Goal: Information Seeking & Learning: Learn about a topic

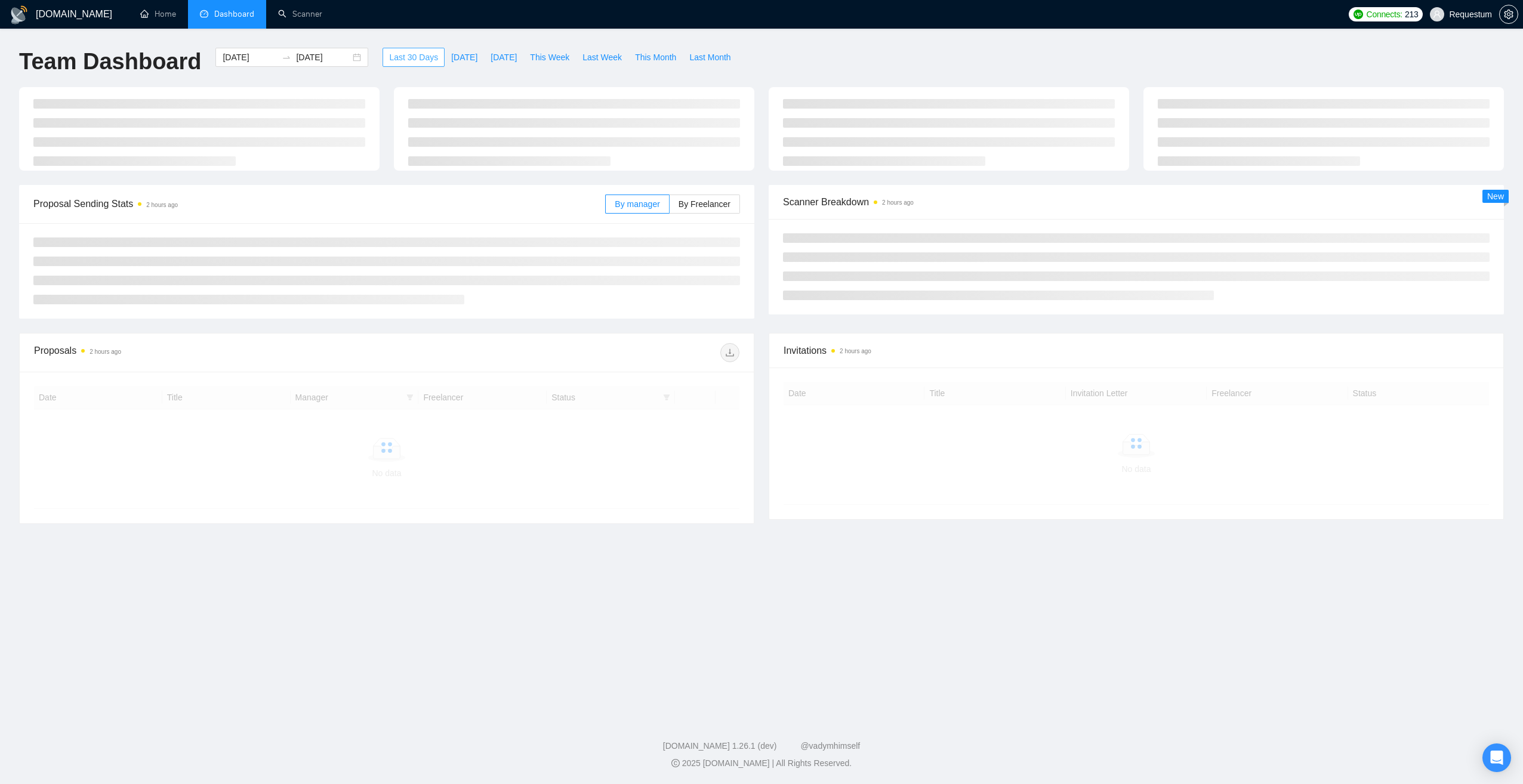
click at [414, 57] on span "Last 30 Days" at bounding box center [413, 57] width 49 height 13
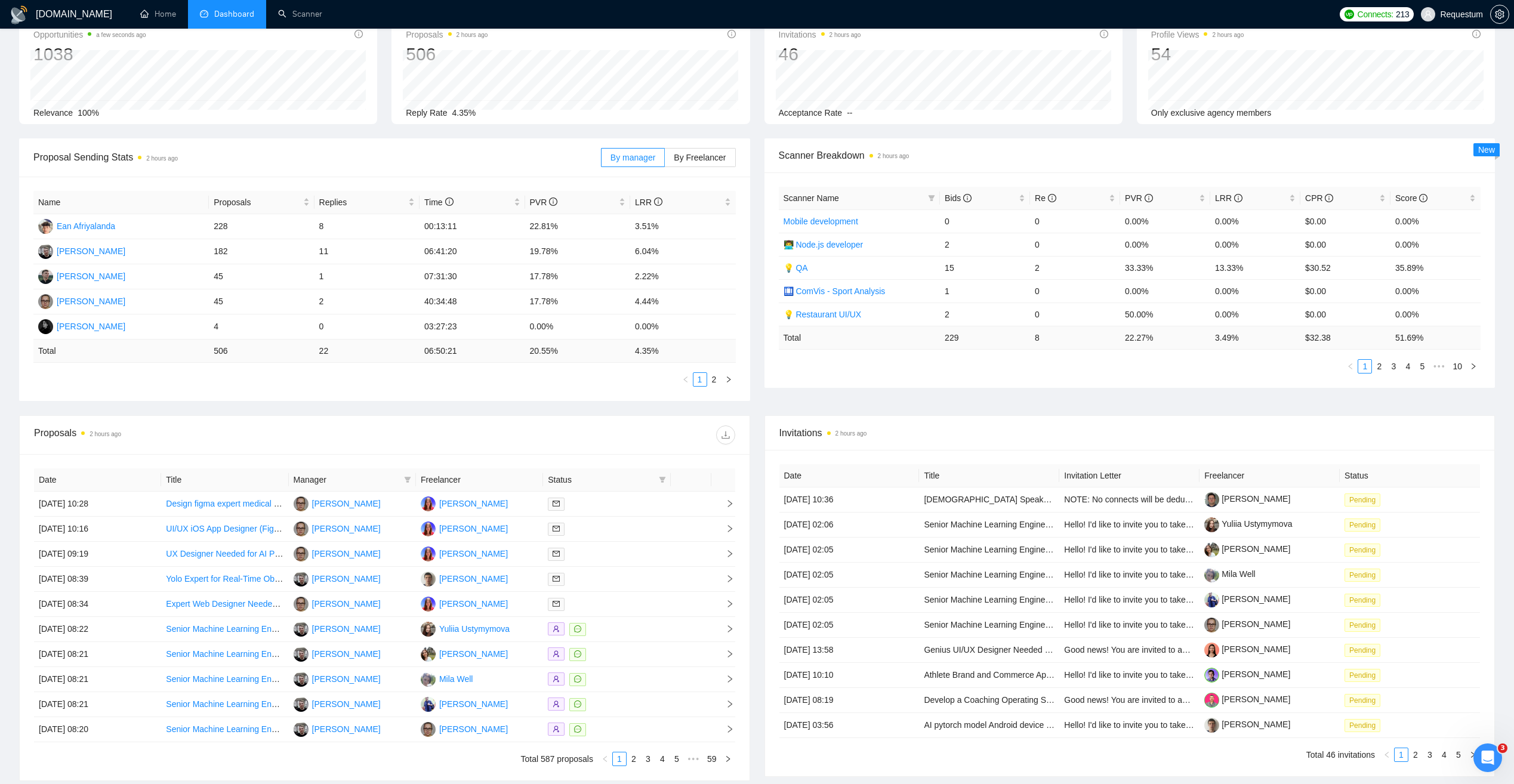
scroll to position [120, 0]
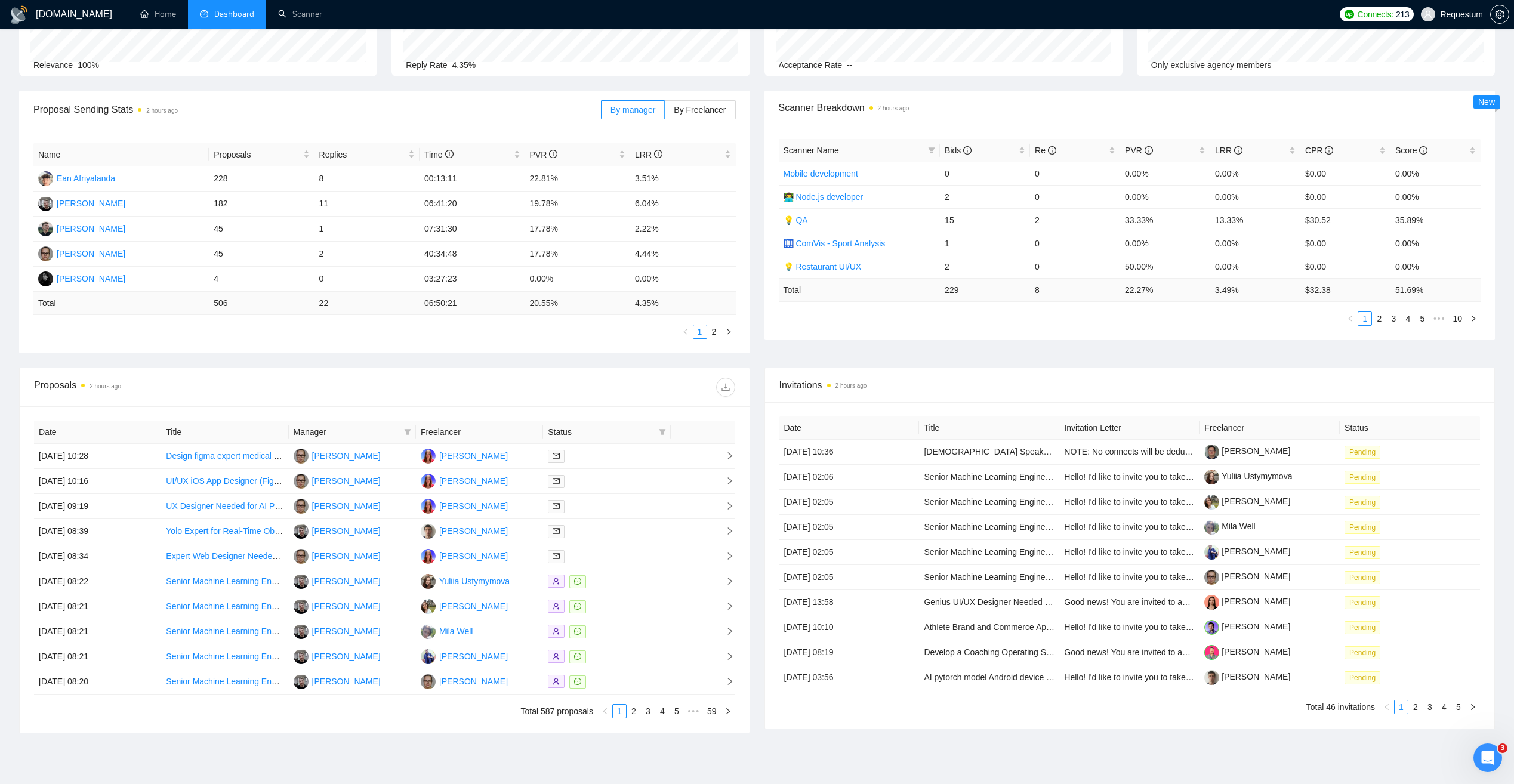
click at [384, 431] on span "Manager" at bounding box center [347, 432] width 106 height 13
click at [403, 431] on span at bounding box center [408, 432] width 12 height 18
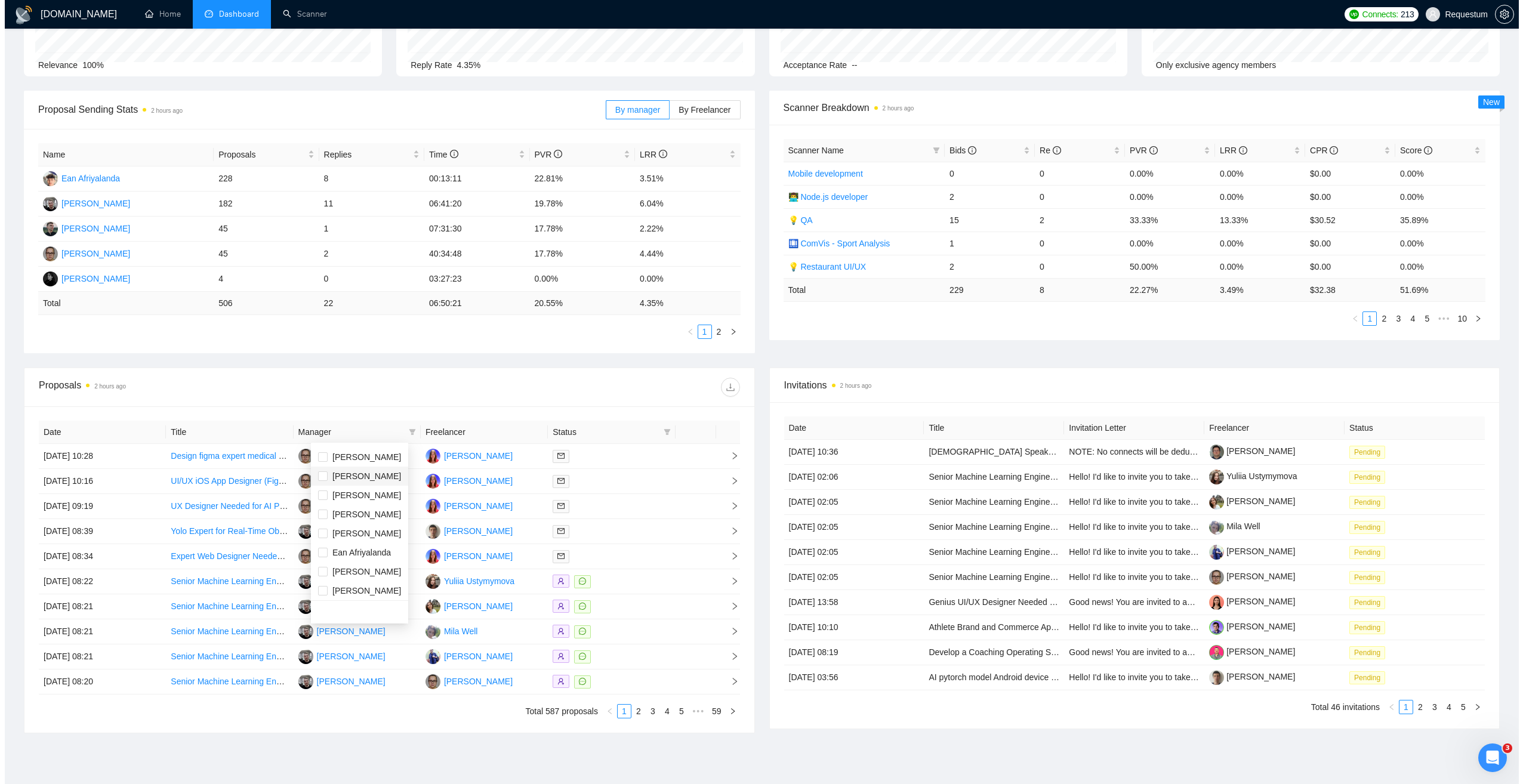
scroll to position [38, 0]
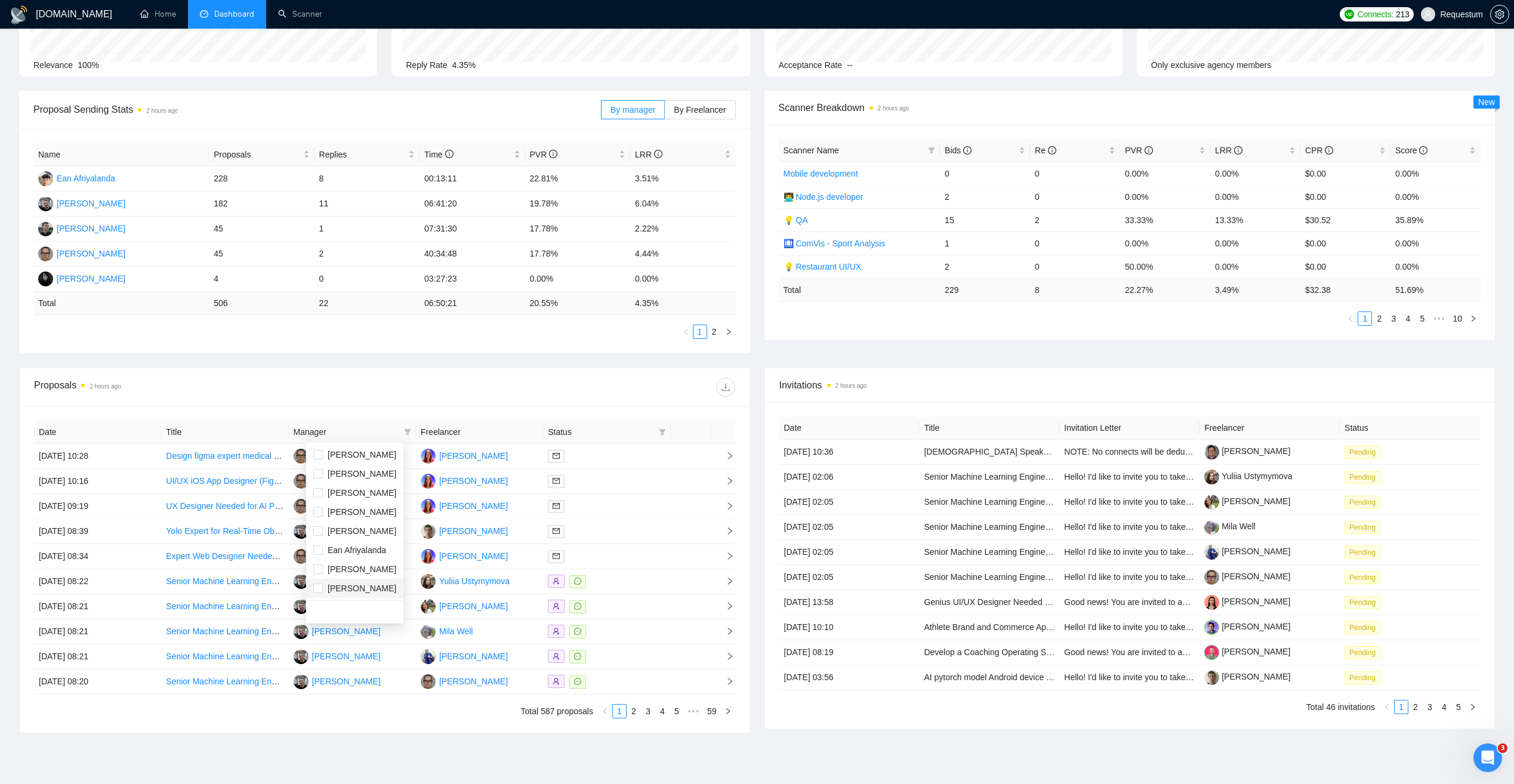
click at [357, 586] on span "[PERSON_NAME]" at bounding box center [362, 588] width 68 height 10
checkbox input "true"
click at [399, 384] on div at bounding box center [559, 386] width 351 height 19
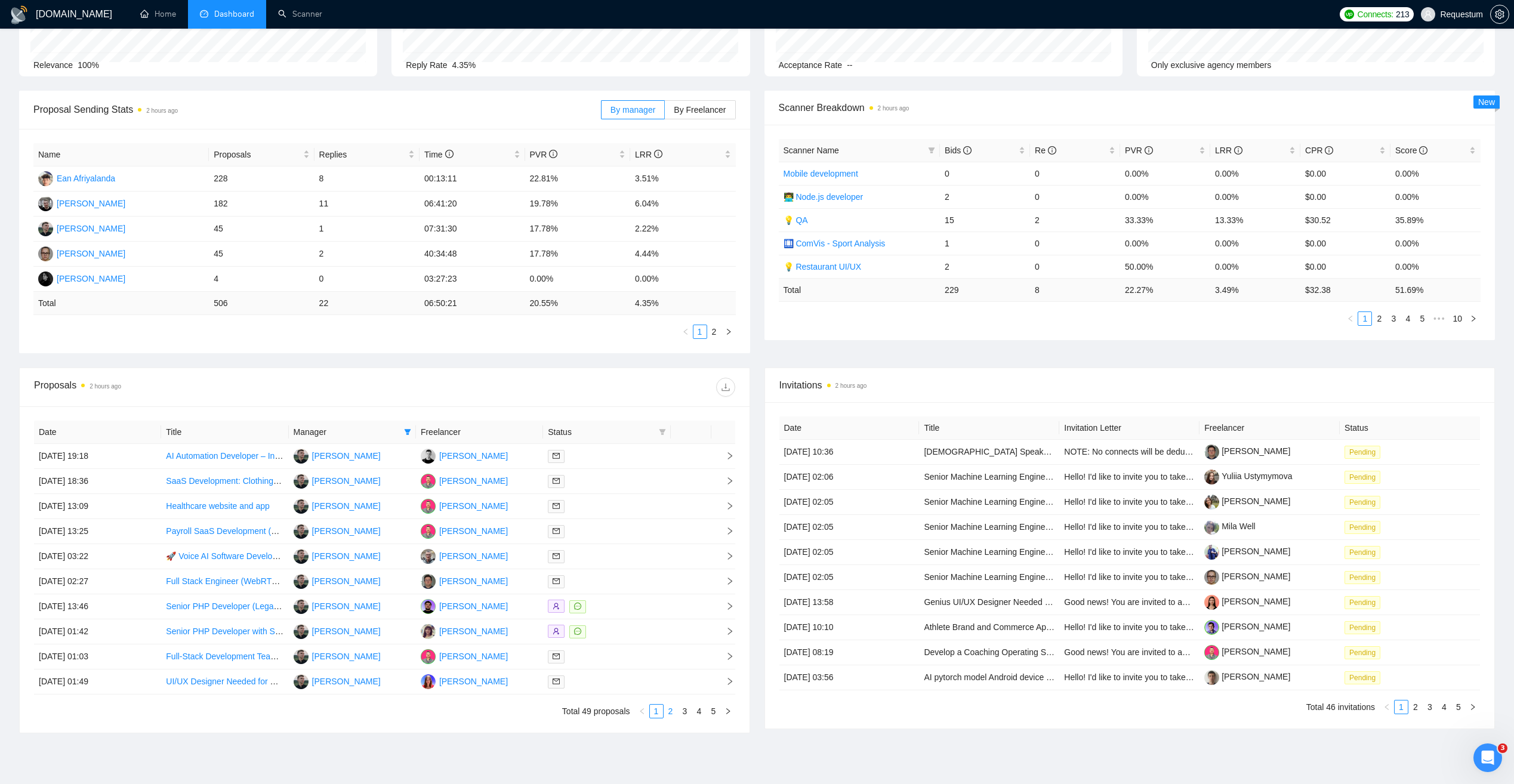
click at [670, 710] on link "2" at bounding box center [670, 711] width 13 height 13
click at [523, 608] on td "[PERSON_NAME]" at bounding box center [479, 607] width 127 height 25
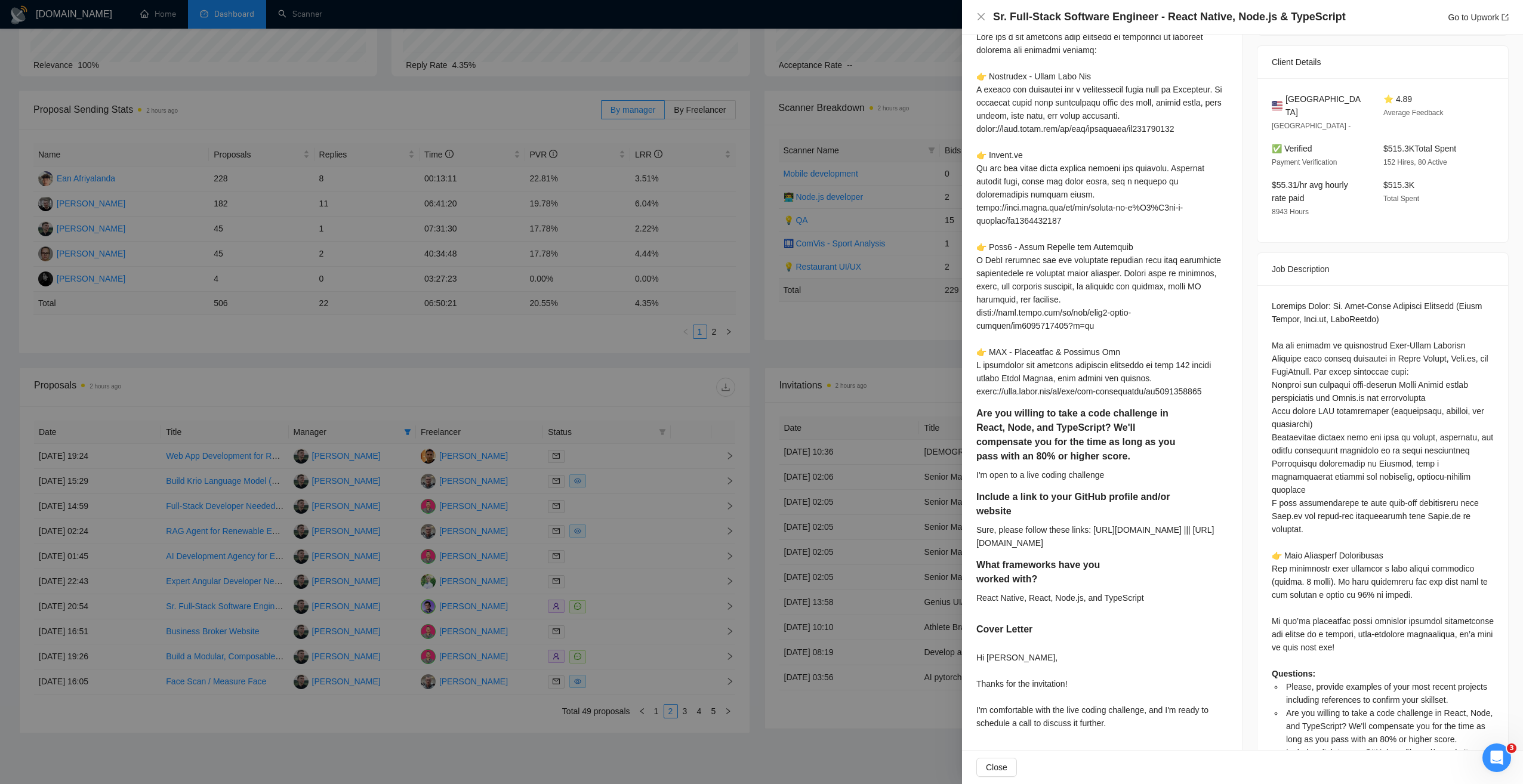
scroll to position [328, 0]
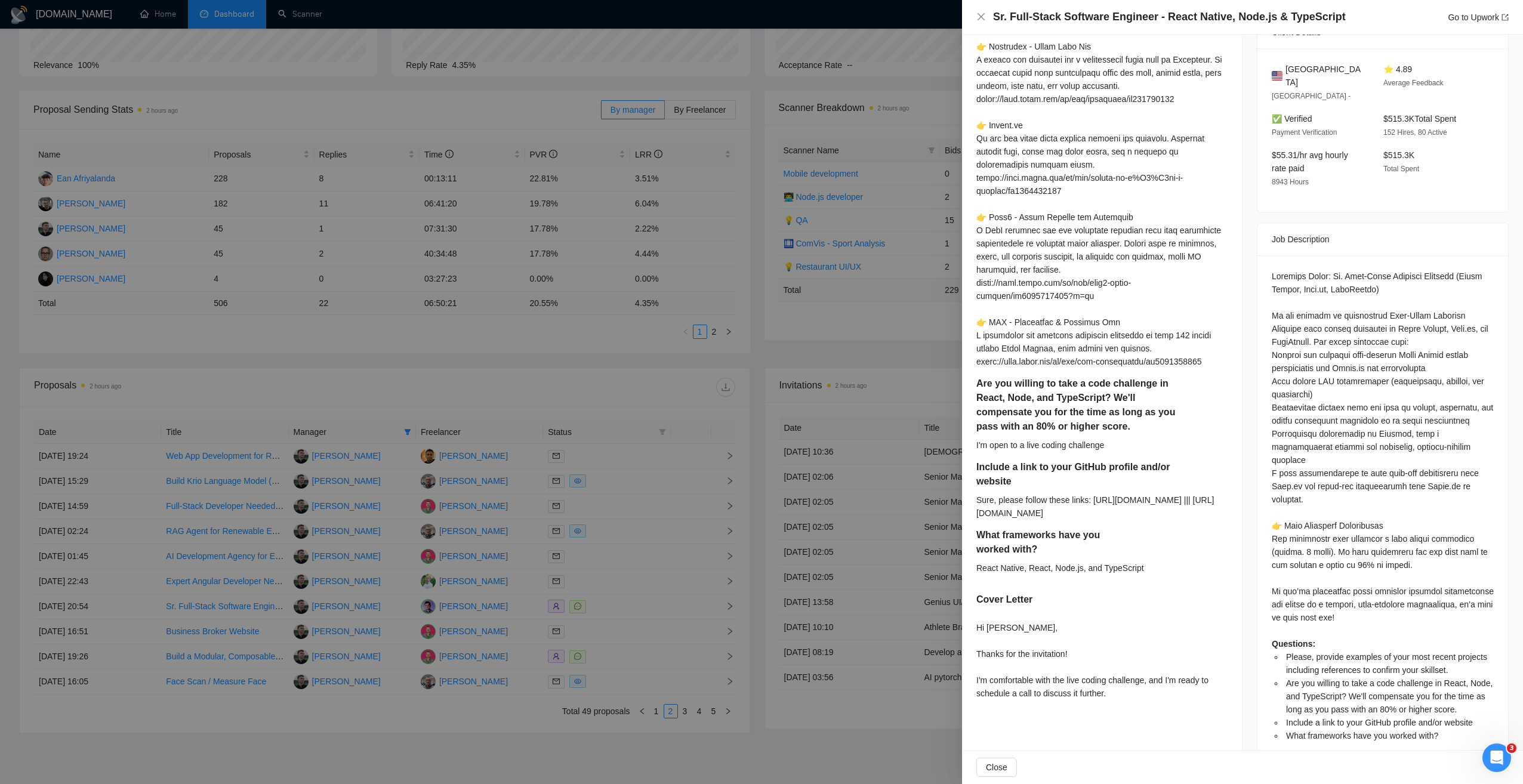
click at [657, 394] on div at bounding box center [762, 392] width 1523 height 784
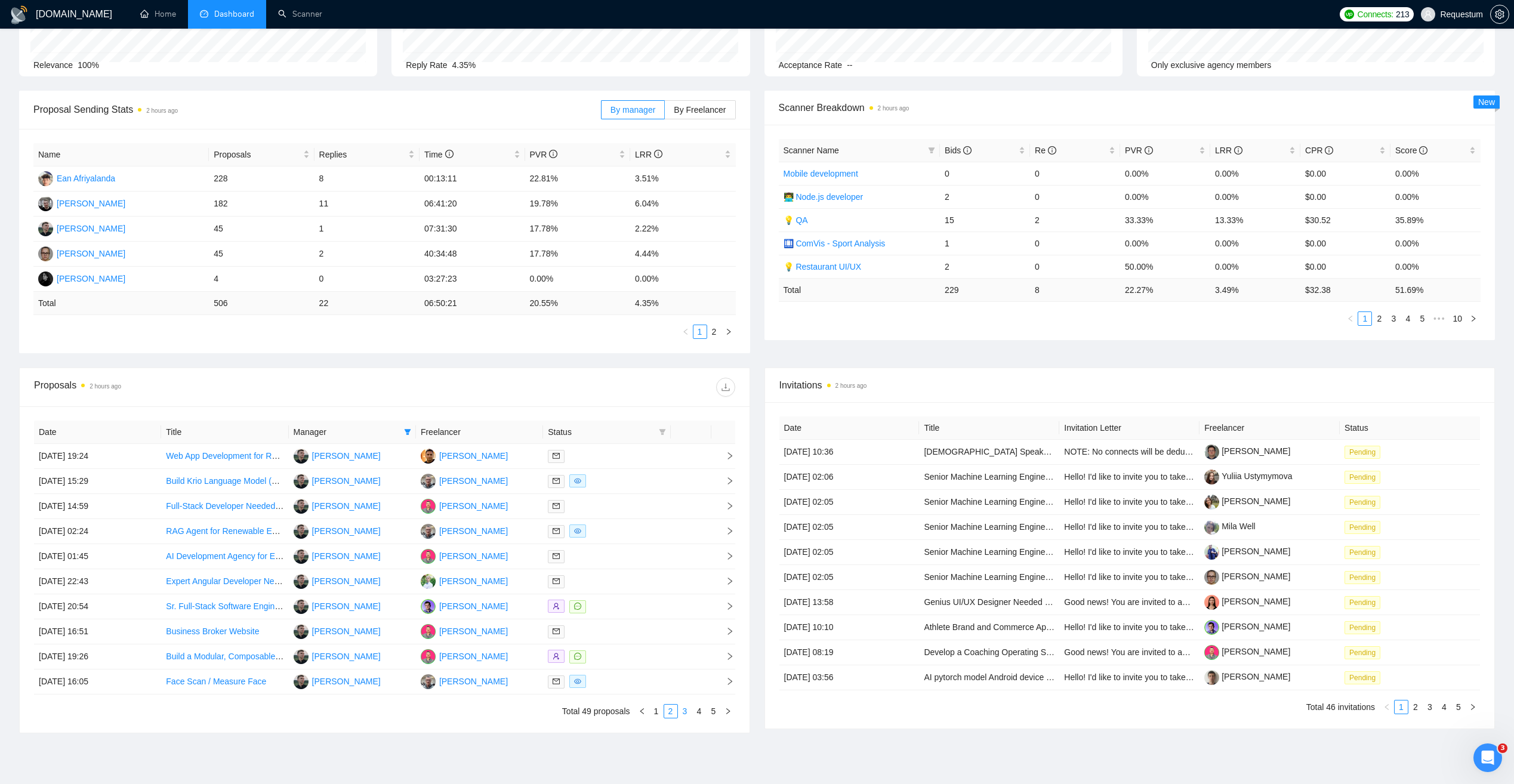
click at [686, 711] on link "3" at bounding box center [685, 711] width 13 height 13
click at [613, 460] on div at bounding box center [606, 455] width 117 height 14
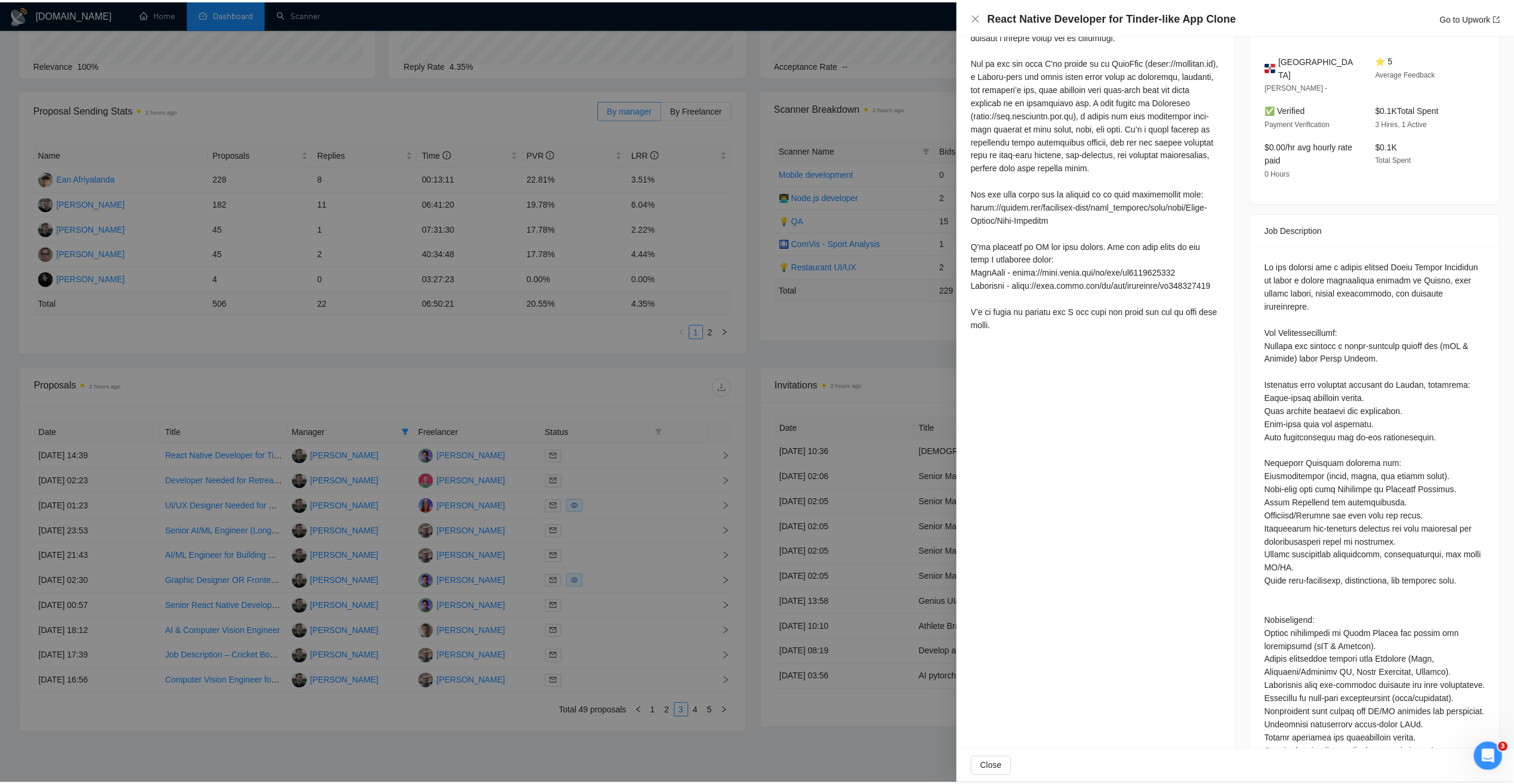
scroll to position [208, 0]
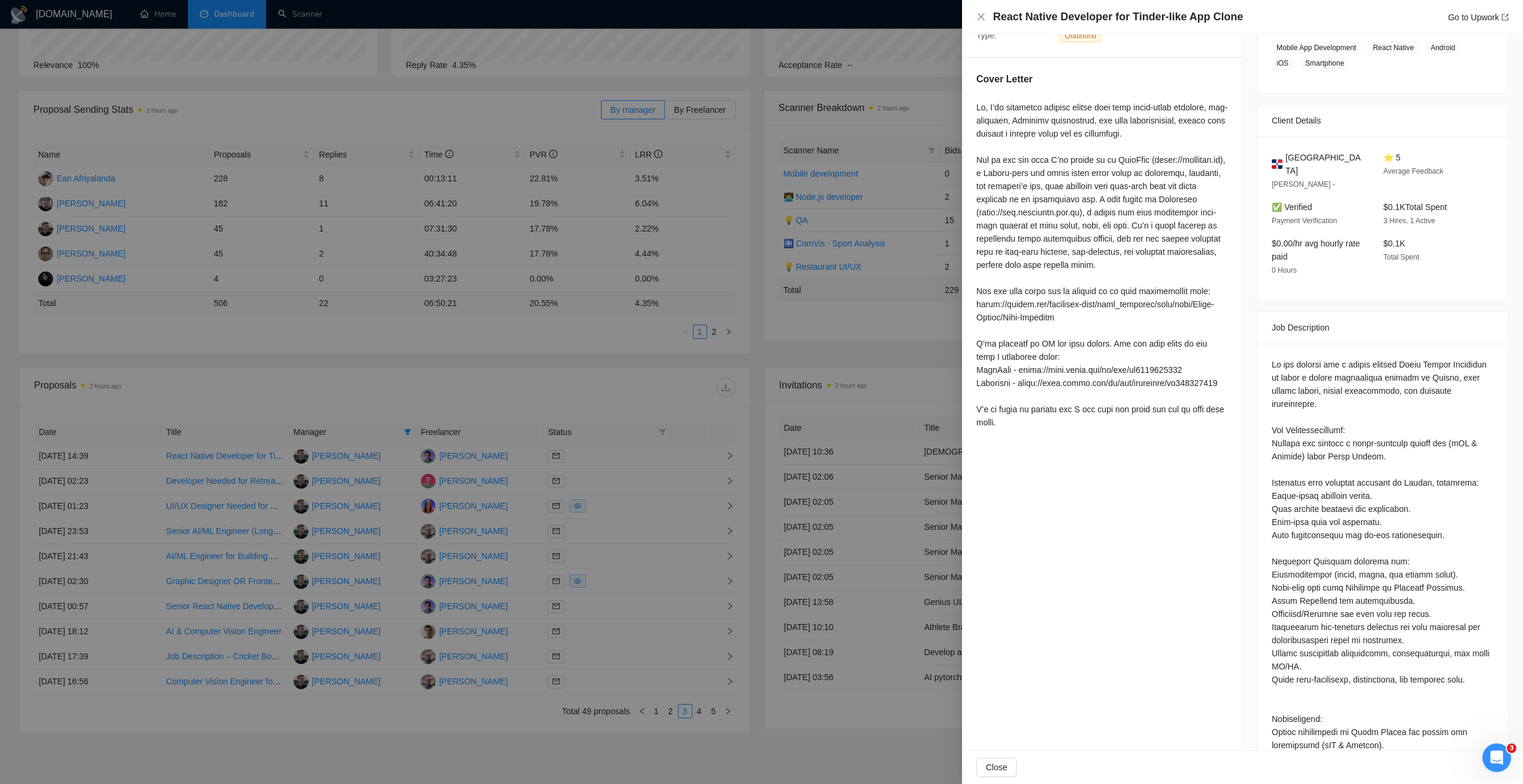
click at [777, 357] on div at bounding box center [762, 392] width 1523 height 784
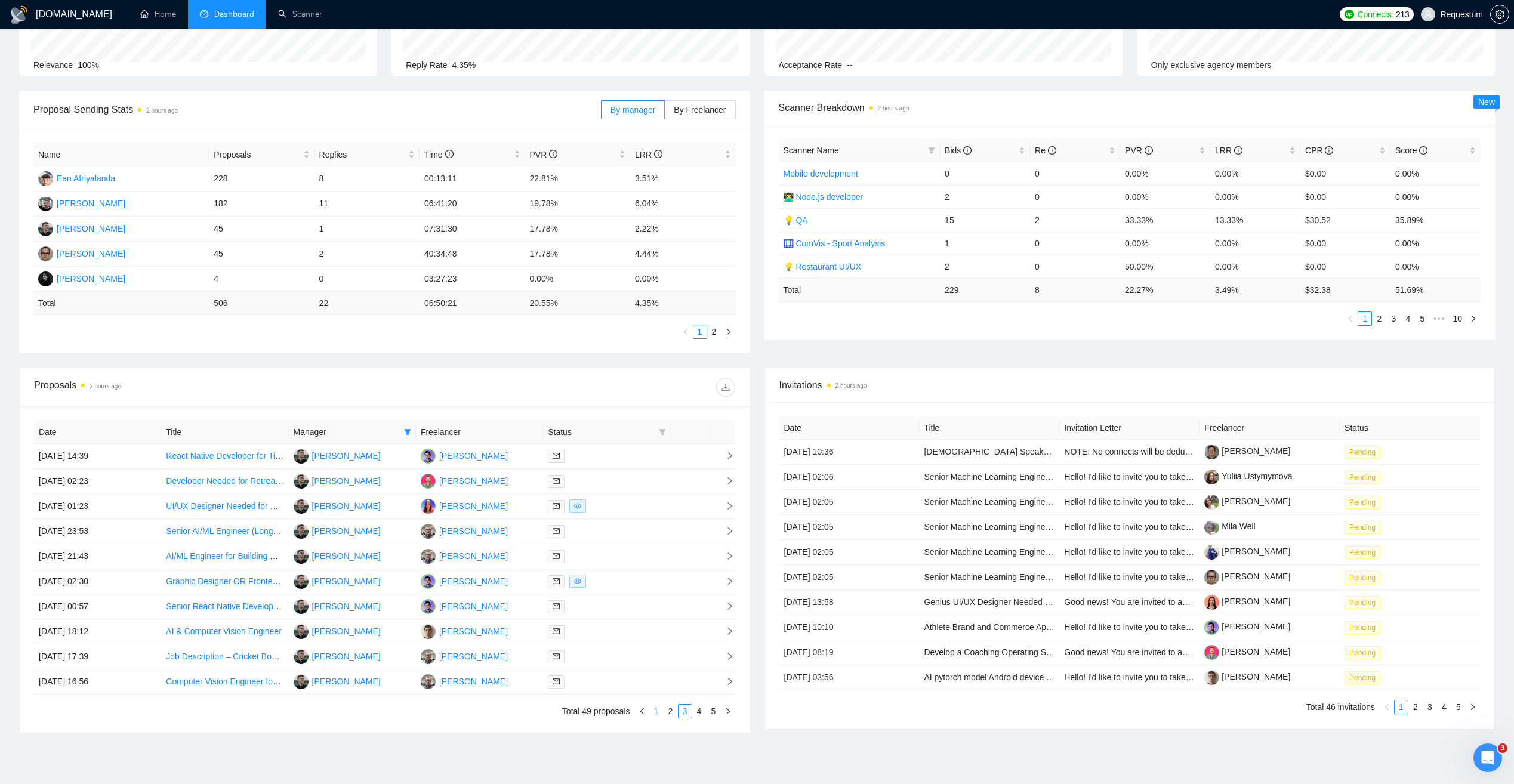
click at [657, 708] on link "1" at bounding box center [657, 711] width 13 height 13
click at [637, 689] on td at bounding box center [606, 682] width 127 height 25
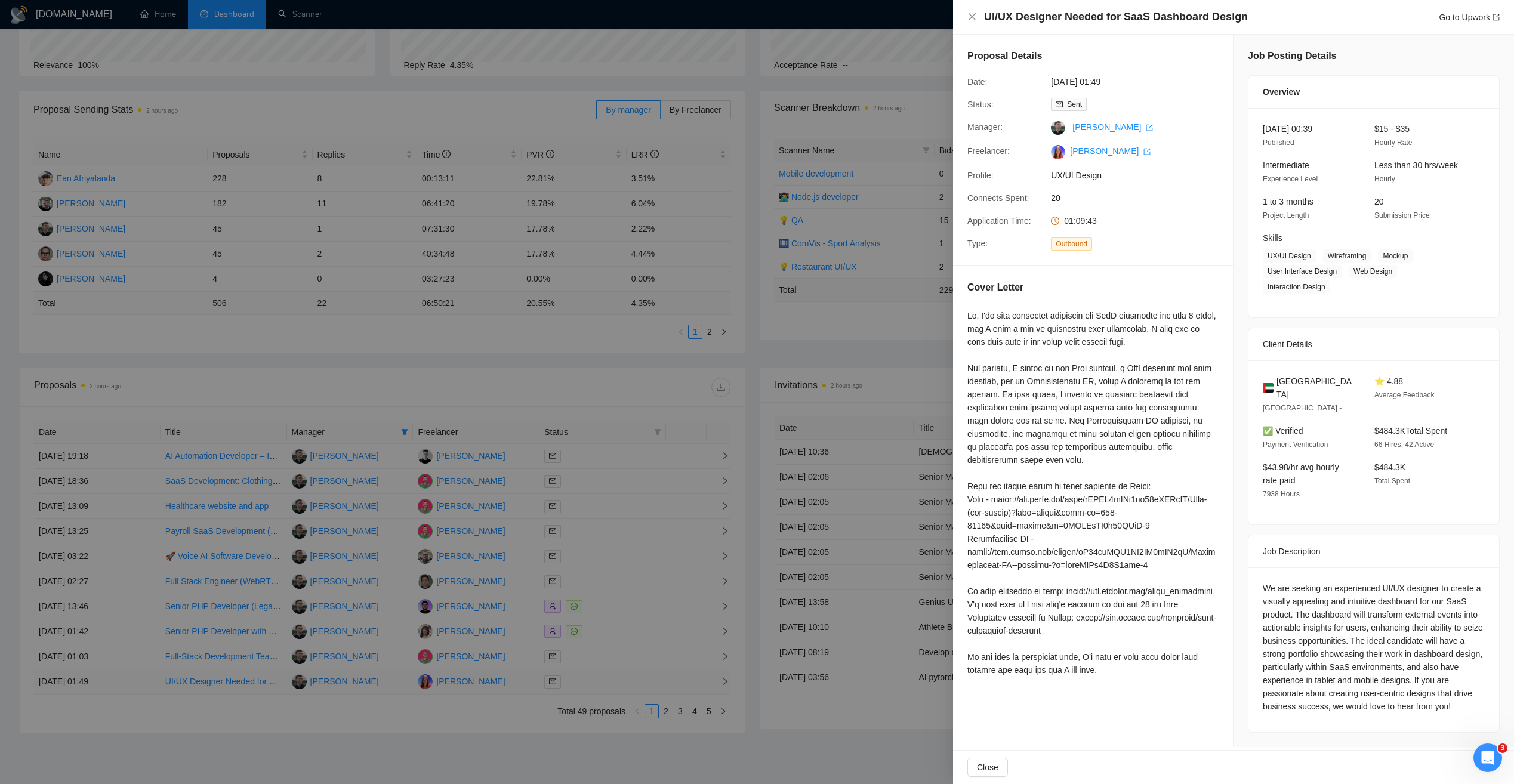
scroll to position [0, 0]
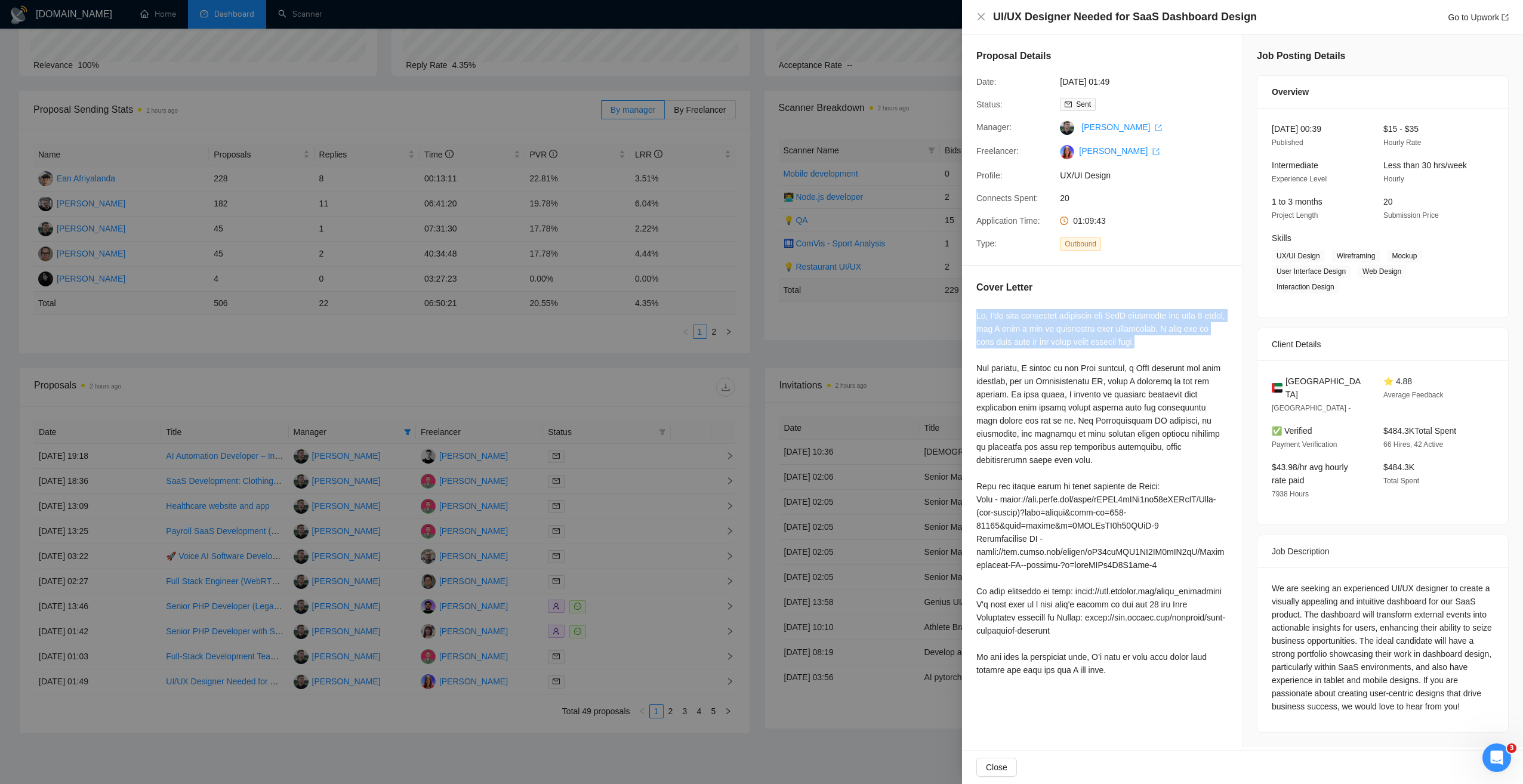
drag, startPoint x: 977, startPoint y: 315, endPoint x: 1150, endPoint y: 346, distance: 175.8
click at [1150, 346] on div at bounding box center [1102, 493] width 251 height 368
copy div "Hi, I've been designing solutions for SaaS platforms for over 9 years, and I ha…"
click at [1018, 303] on div "Cover Letter" at bounding box center [1102, 481] width 280 height 429
drag, startPoint x: 974, startPoint y: 314, endPoint x: 1153, endPoint y: 339, distance: 180.7
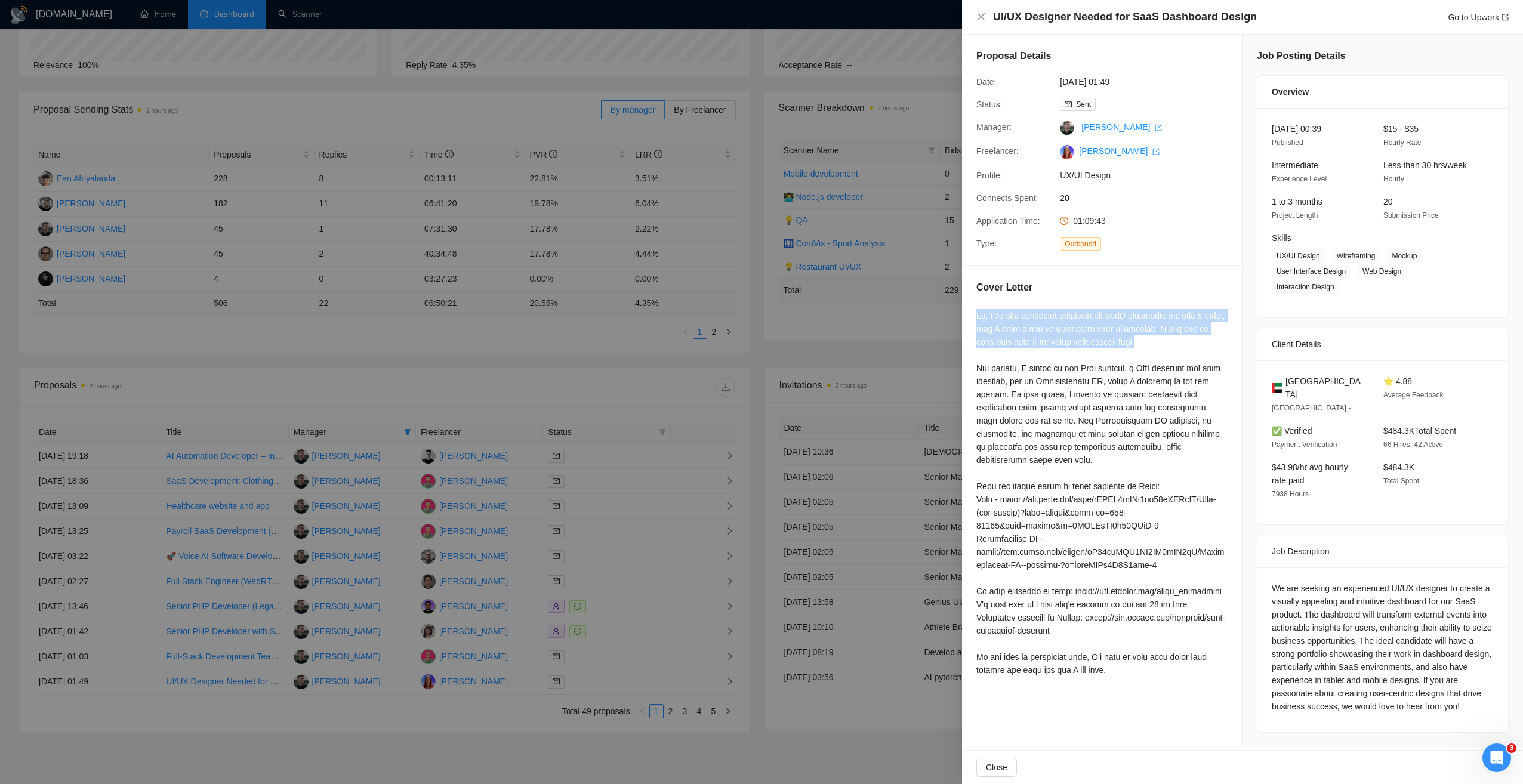
click at [1153, 339] on div "Cover Letter" at bounding box center [1102, 481] width 280 height 429
copy div "Hi, I've been designing solutions for SaaS platforms for over 9 years, and I ha…"
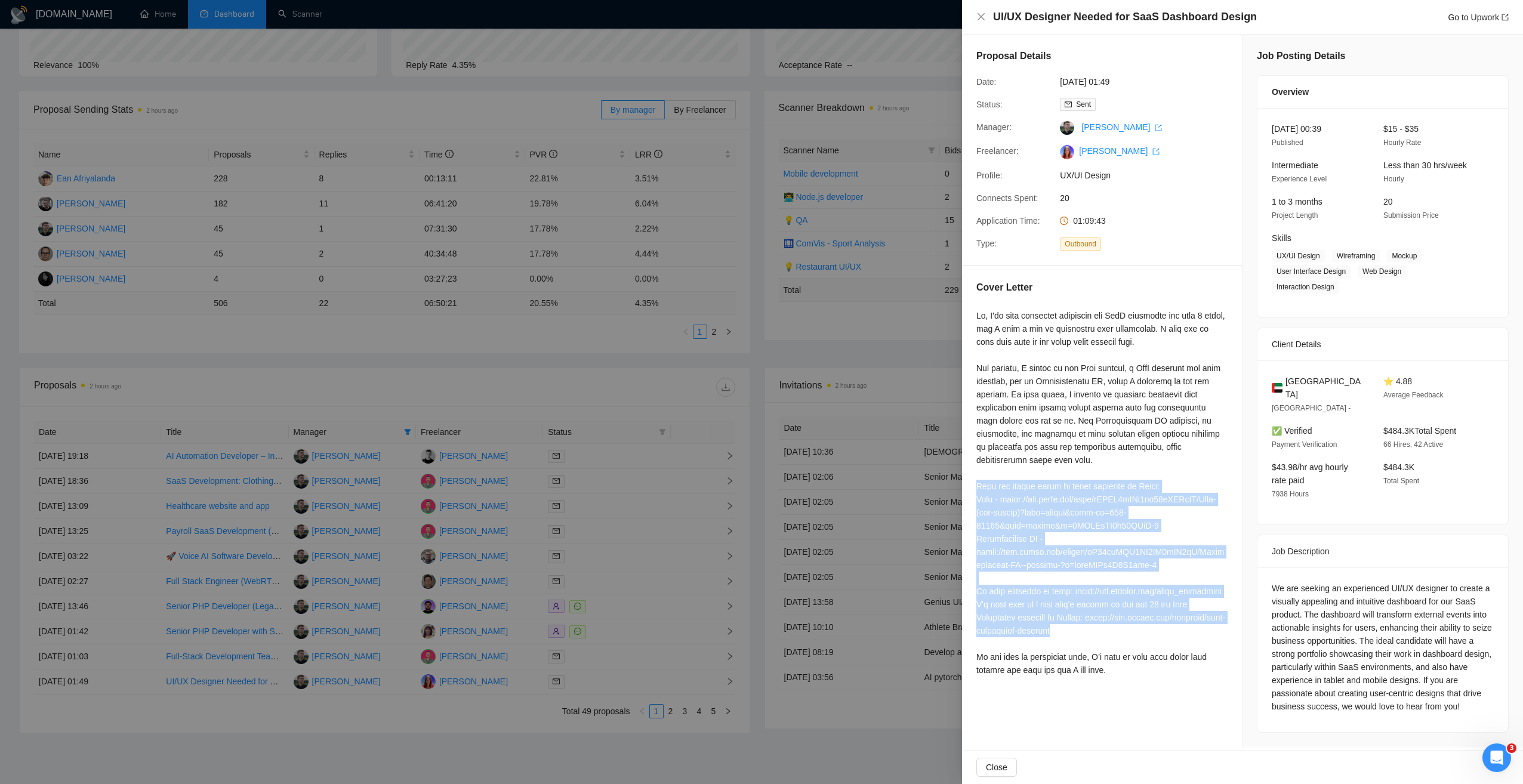
drag, startPoint x: 976, startPoint y: 472, endPoint x: 1212, endPoint y: 616, distance: 276.5
click at [1212, 616] on div at bounding box center [1102, 493] width 251 height 368
copy div "Here are direct links to those projects in Figma: Jell - [URL][DOMAIN_NAME] Hip…"
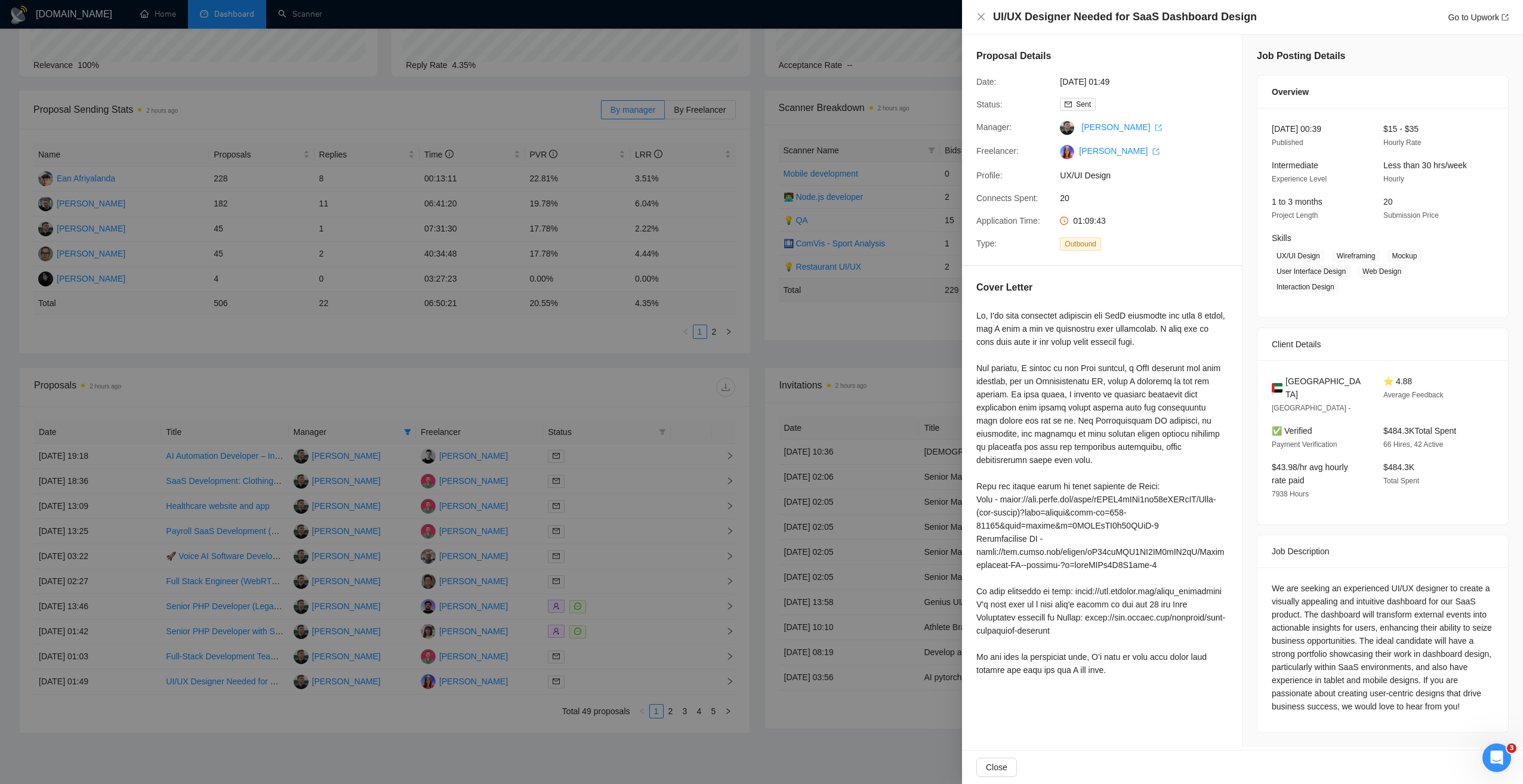
click at [1019, 640] on div at bounding box center [1102, 493] width 251 height 368
drag, startPoint x: 974, startPoint y: 644, endPoint x: 1087, endPoint y: 647, distance: 113.0
click at [1087, 647] on div "Cover Letter" at bounding box center [1102, 481] width 280 height 429
copy div "If you feel my background fits,"
click at [536, 334] on div at bounding box center [762, 392] width 1523 height 784
